Goal: Task Accomplishment & Management: Complete application form

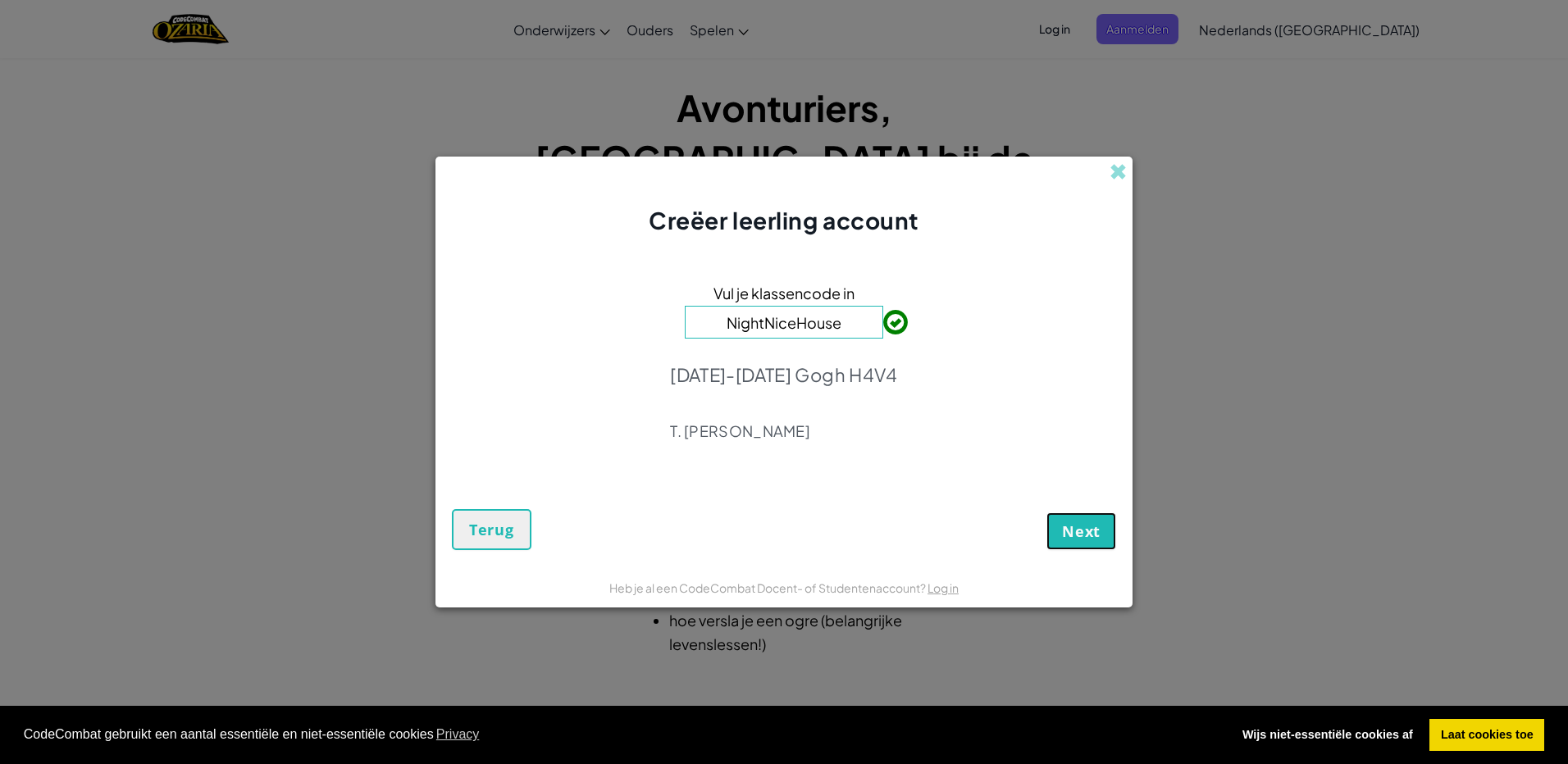
click at [1078, 527] on span "Next" at bounding box center [1082, 532] width 39 height 19
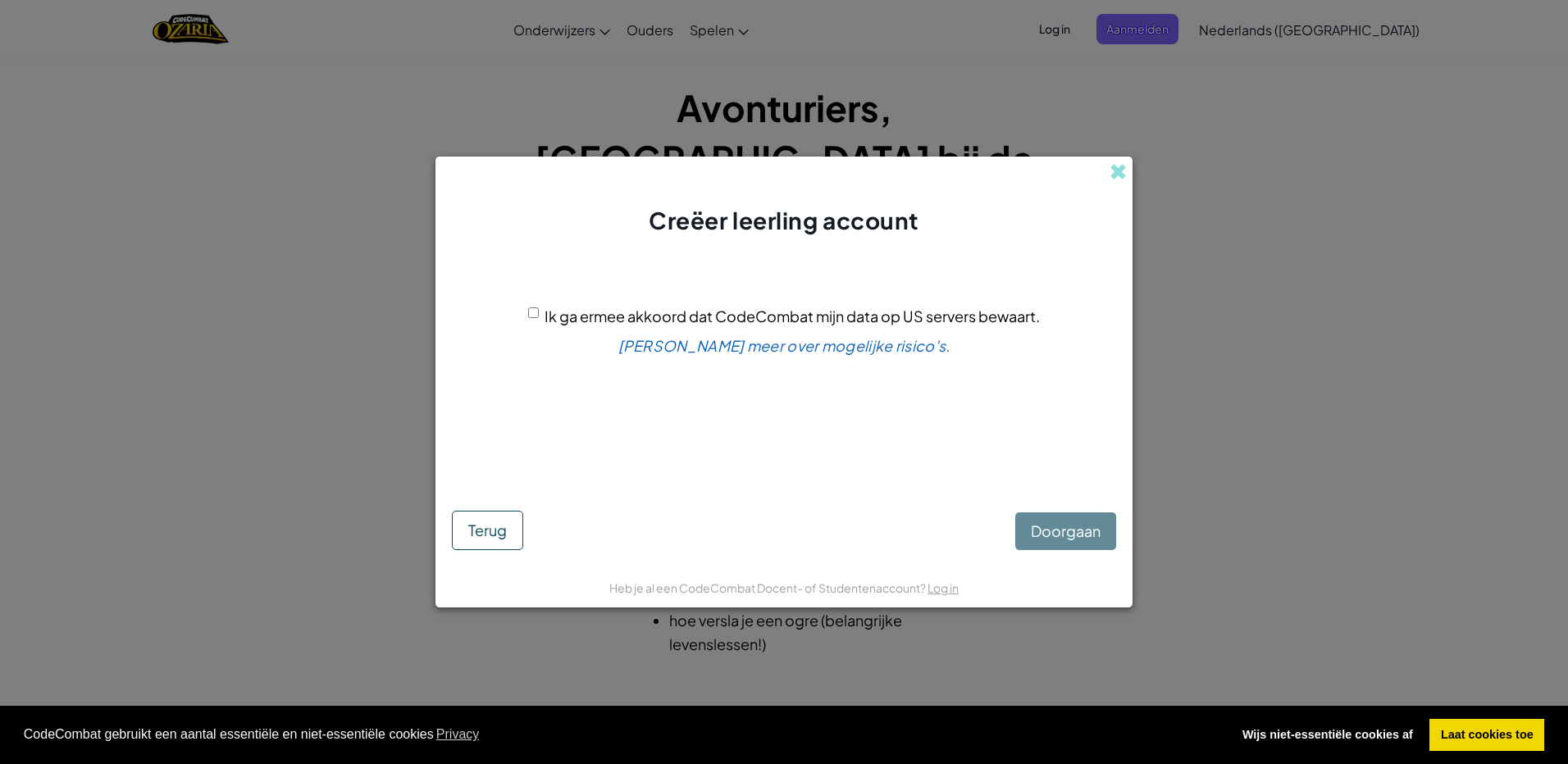
click at [519, 309] on div "Ik ga ermee akkoord dat CodeCombat mijn data op US servers bewaart. [PERSON_NAM…" at bounding box center [784, 369] width 664 height 232
click at [538, 312] on div "Ik ga ermee akkoord dat CodeCombat mijn data op US servers bewaart." at bounding box center [784, 316] width 512 height 24
click at [534, 314] on input "Ik ga ermee akkoord dat CodeCombat mijn data op US servers bewaart." at bounding box center [533, 313] width 11 height 11
checkbox input "true"
click at [1077, 544] on button "Doorgaan" at bounding box center [1065, 531] width 101 height 38
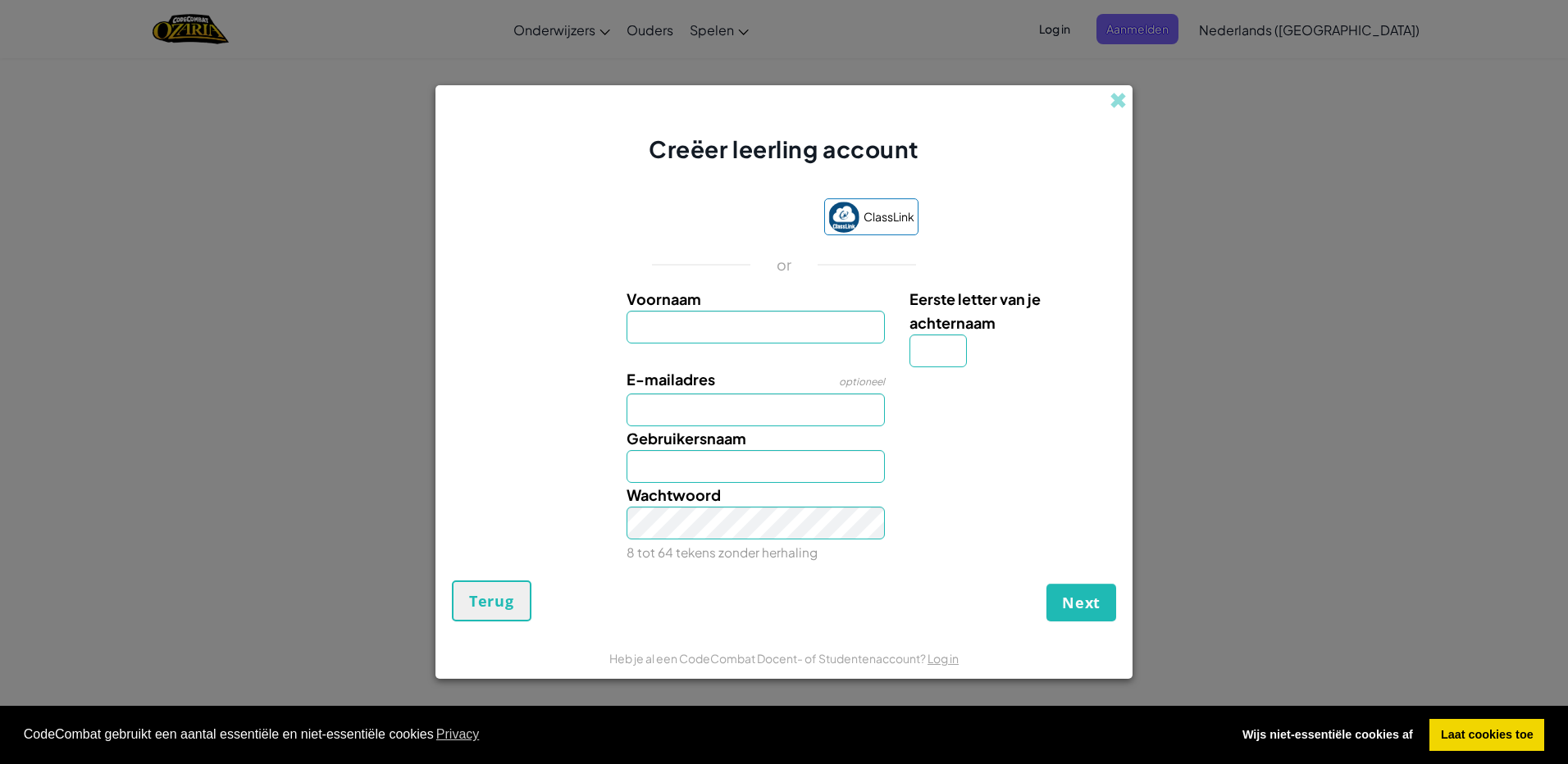
click at [730, 339] on input "Voornaam" at bounding box center [755, 326] width 259 height 32
click at [945, 664] on link "Log in" at bounding box center [943, 658] width 32 height 15
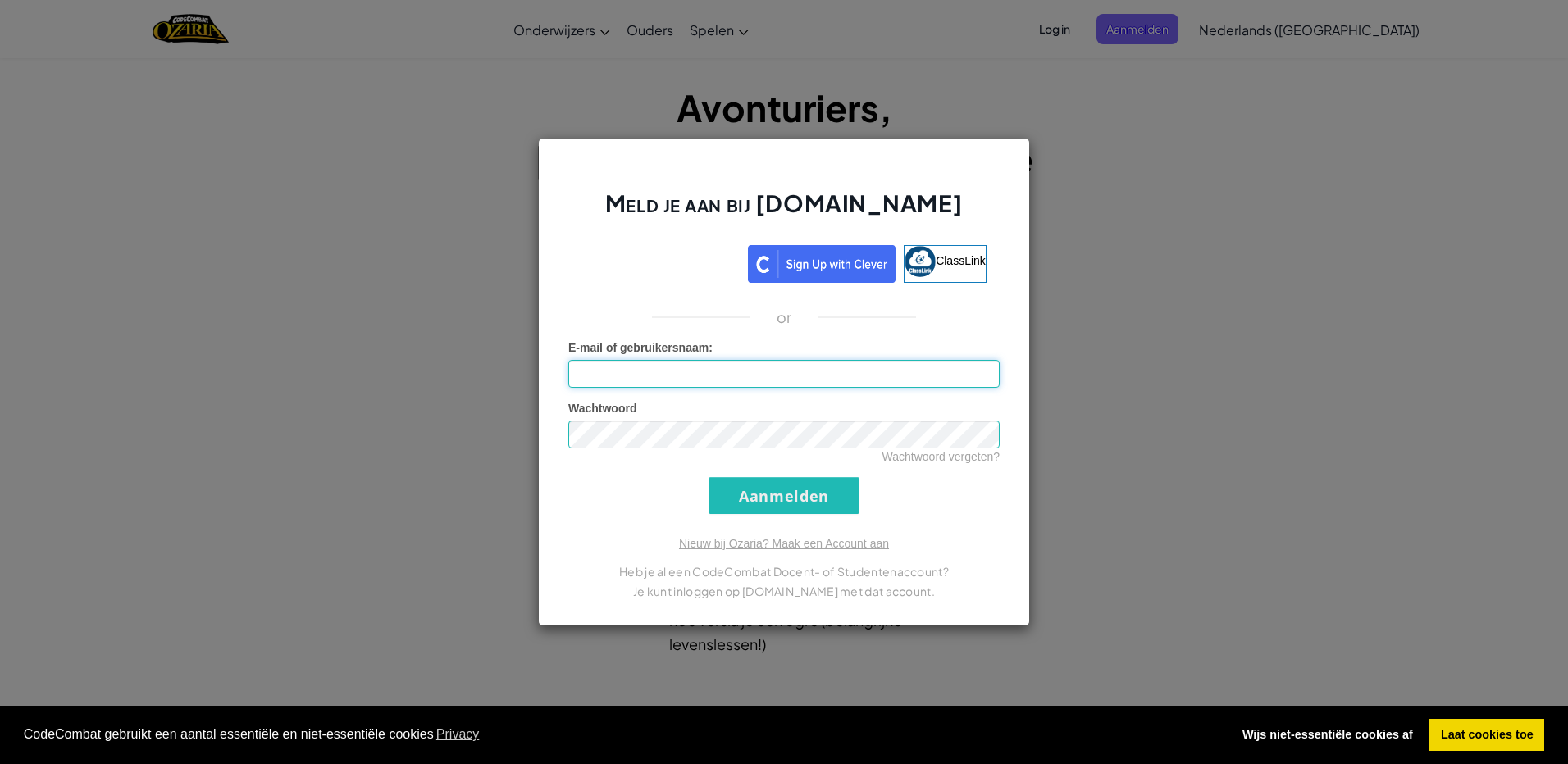
click at [740, 366] on input "E-mail of gebruikersnaam :" at bounding box center [784, 374] width 432 height 28
type input "[EMAIL_ADDRESS][DOMAIN_NAME]"
click at [820, 501] on input "Aanmelden" at bounding box center [784, 496] width 149 height 37
